Goal: Task Accomplishment & Management: Manage account settings

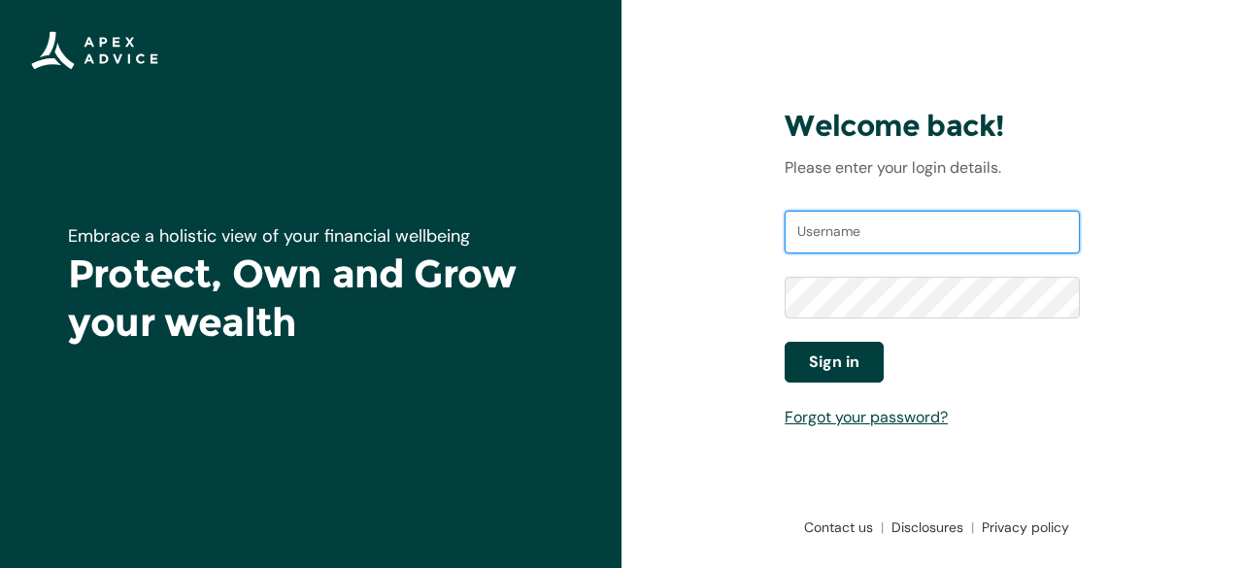
type input "ashley.downey63@gmail.com"
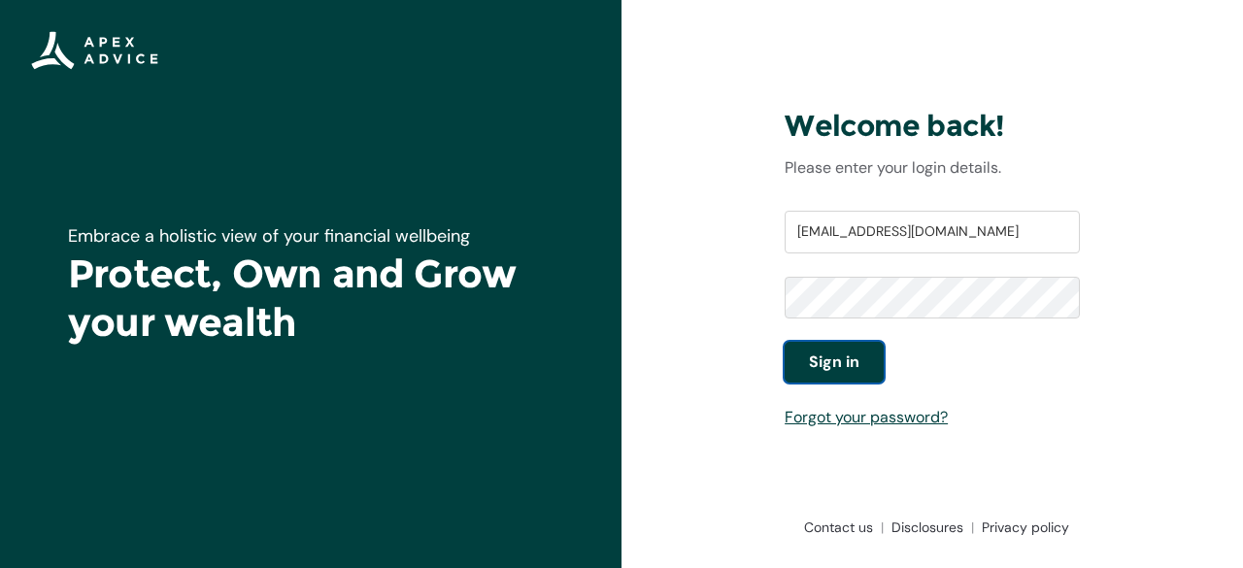
click at [841, 351] on span "Sign in" at bounding box center [834, 362] width 51 height 23
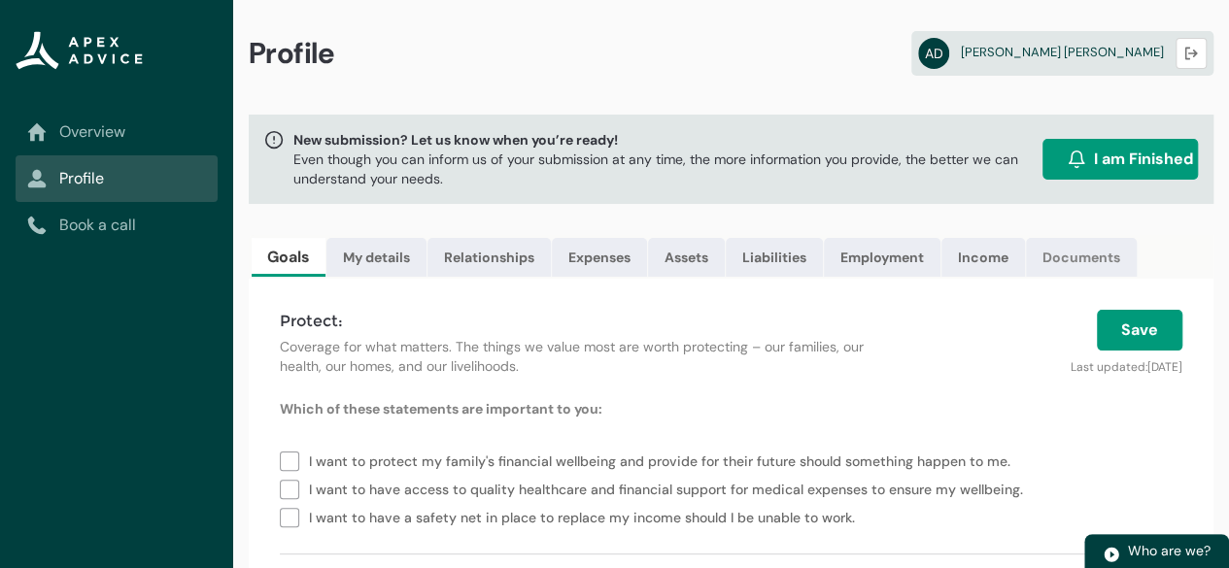
click at [1101, 253] on link "Documents" at bounding box center [1081, 257] width 111 height 39
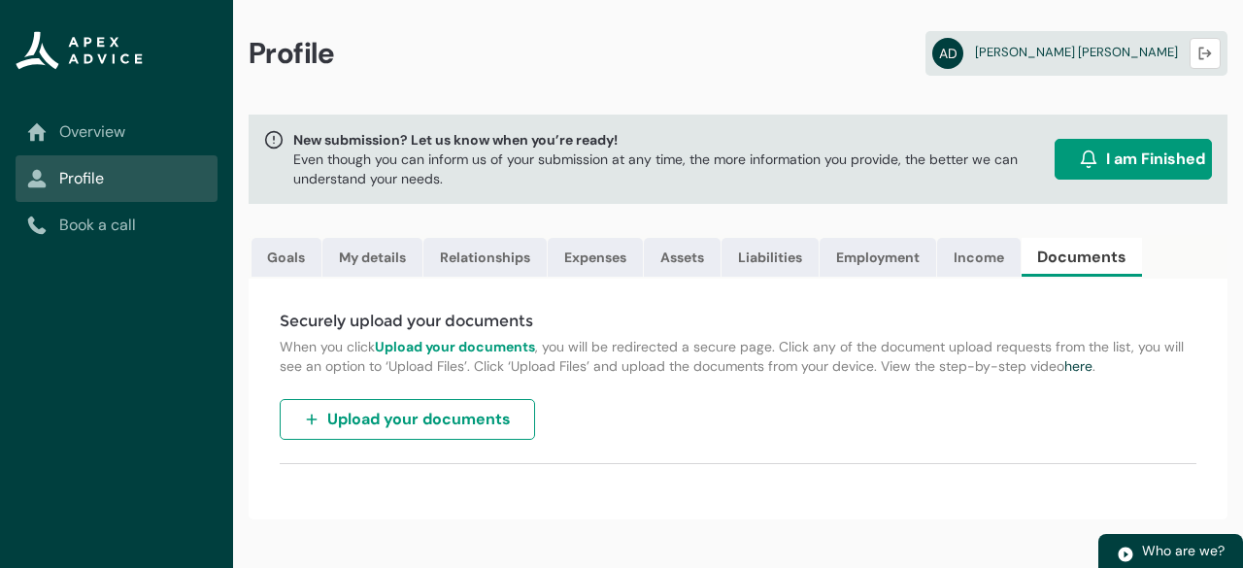
click at [442, 431] on span "Upload your documents" at bounding box center [419, 419] width 184 height 23
